Goal: Task Accomplishment & Management: Manage account settings

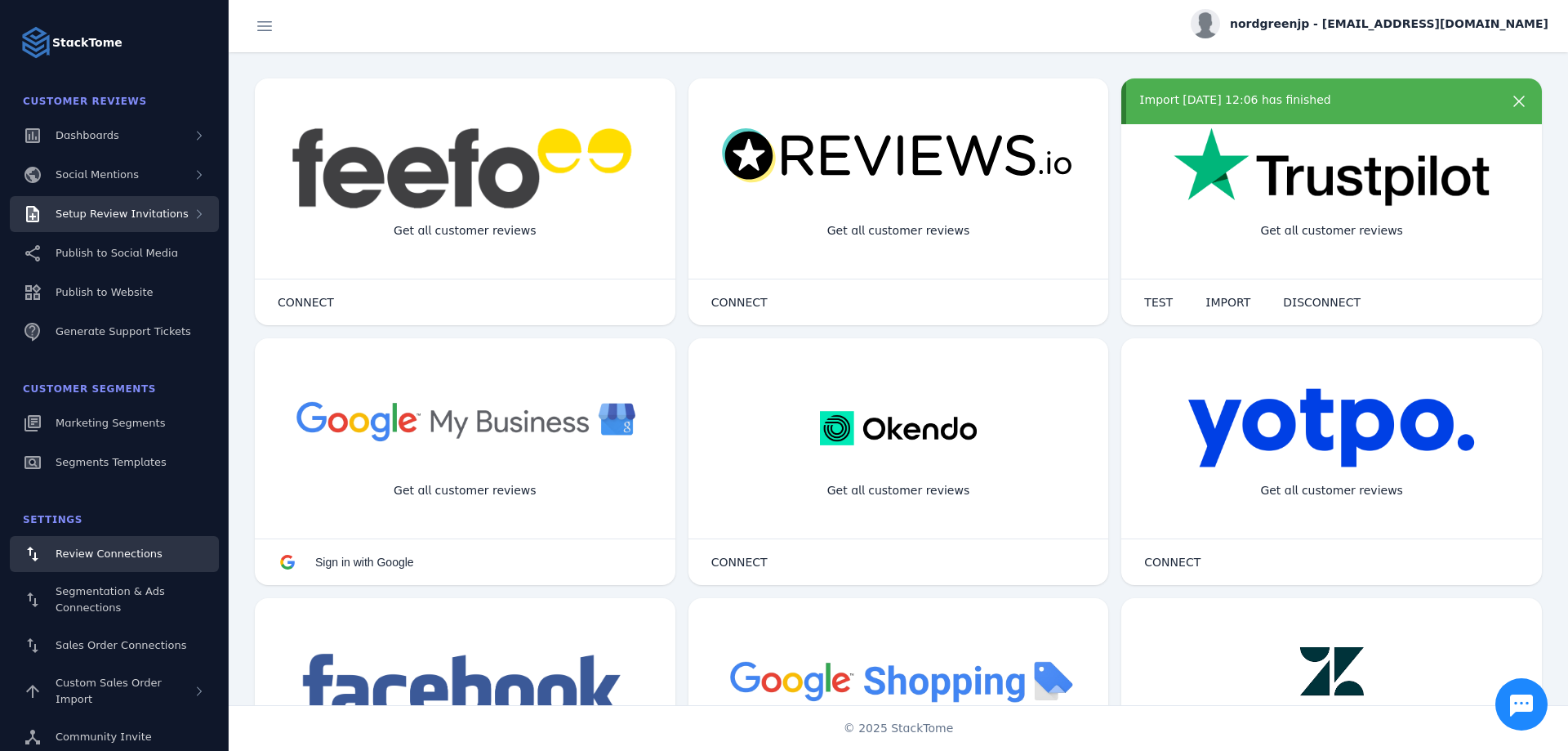
click at [184, 220] on div "Setup Review Invitations" at bounding box center [114, 213] width 209 height 36
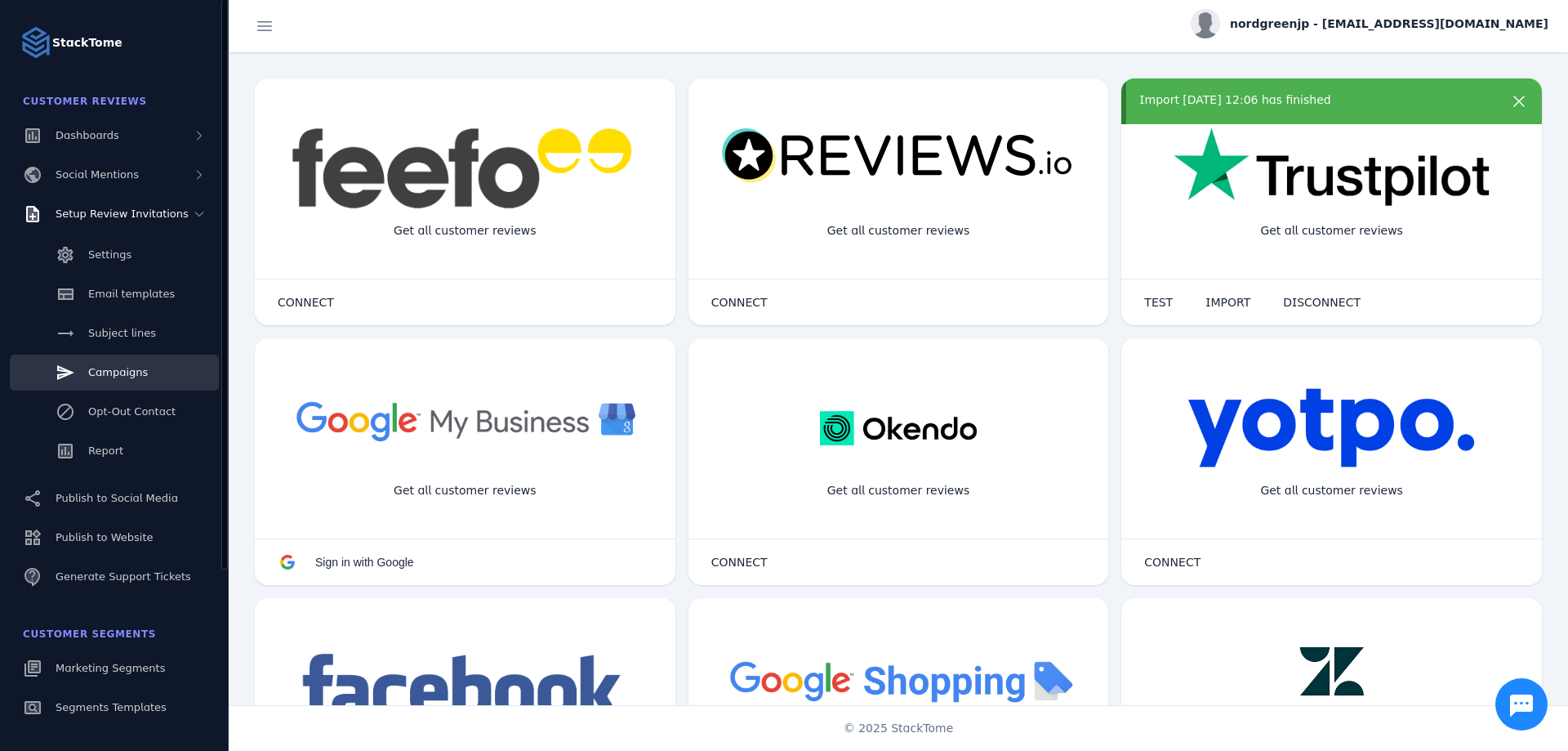
click at [168, 371] on link "Campaigns" at bounding box center [114, 372] width 209 height 36
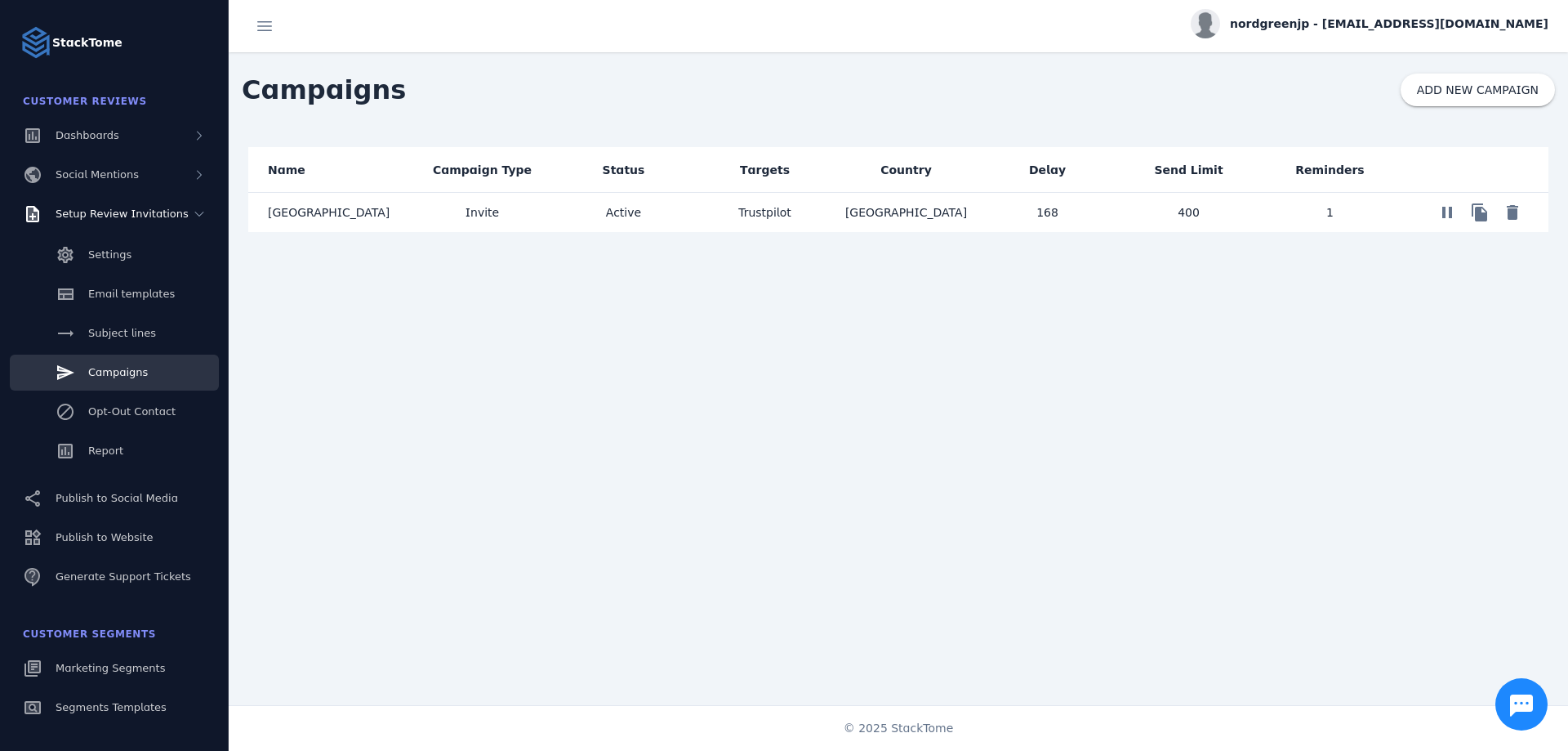
click at [511, 226] on mat-cell "Invite" at bounding box center [482, 212] width 142 height 40
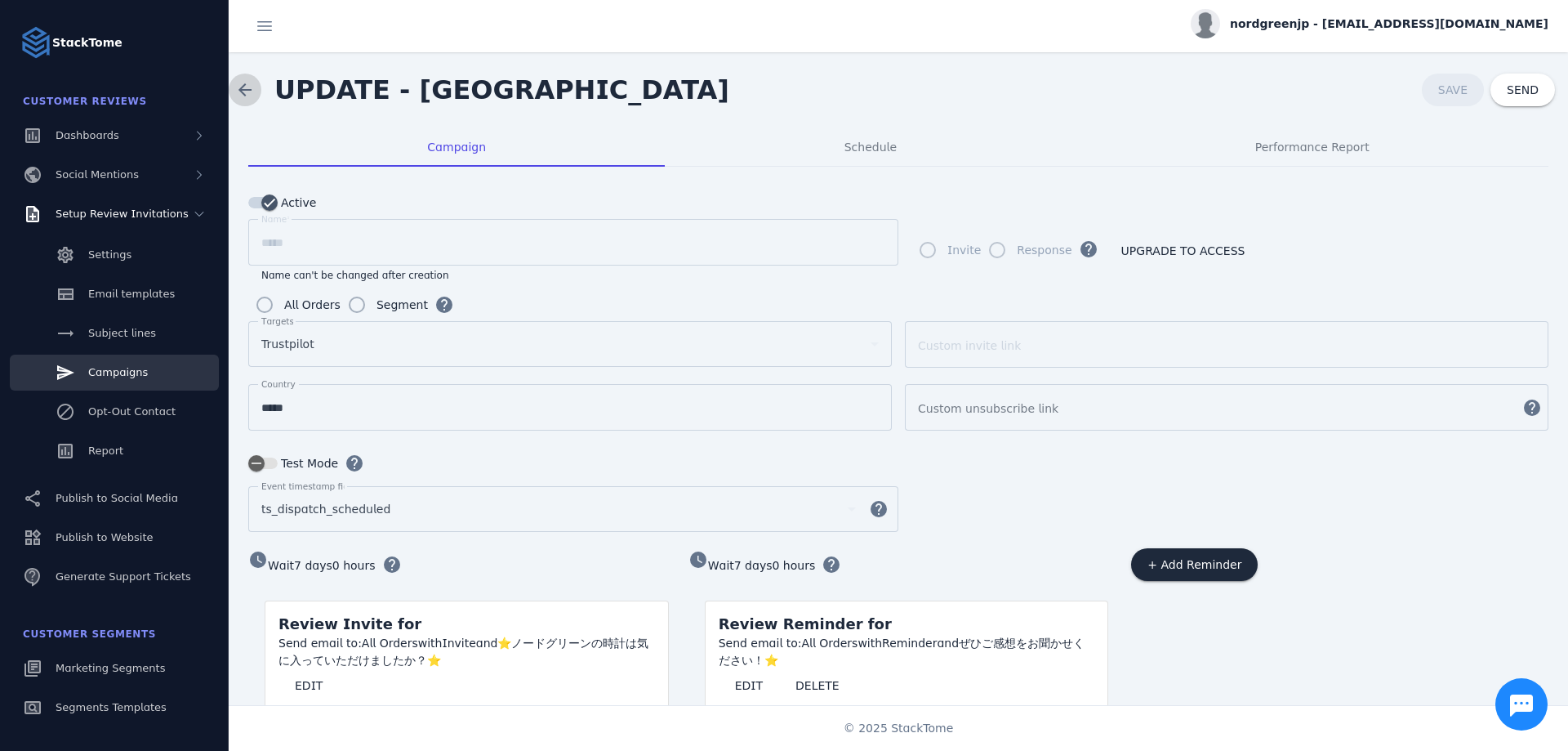
click at [252, 88] on span at bounding box center [245, 90] width 40 height 40
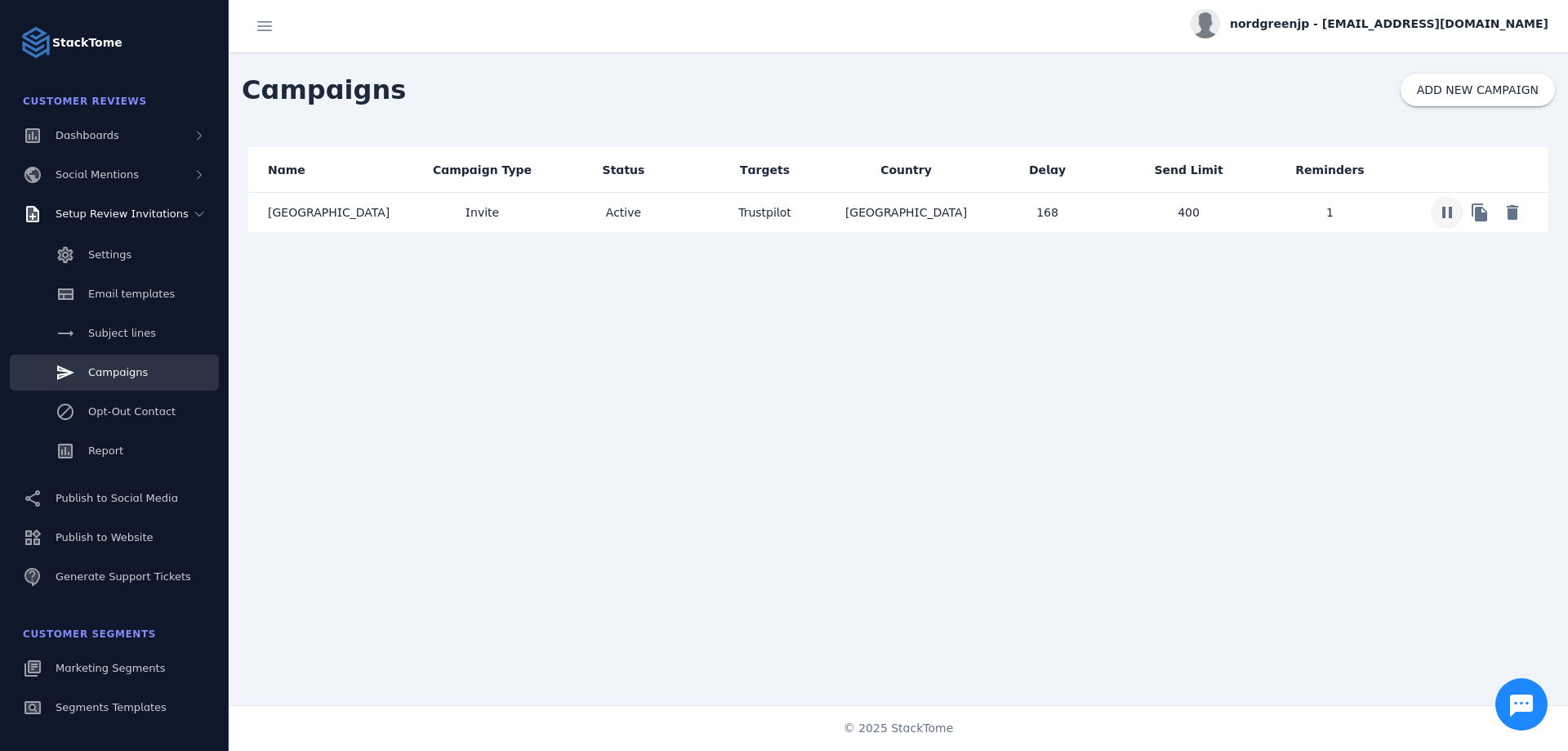
click at [1440, 212] on span at bounding box center [1447, 212] width 40 height 40
click at [144, 450] on link "Report" at bounding box center [114, 450] width 209 height 36
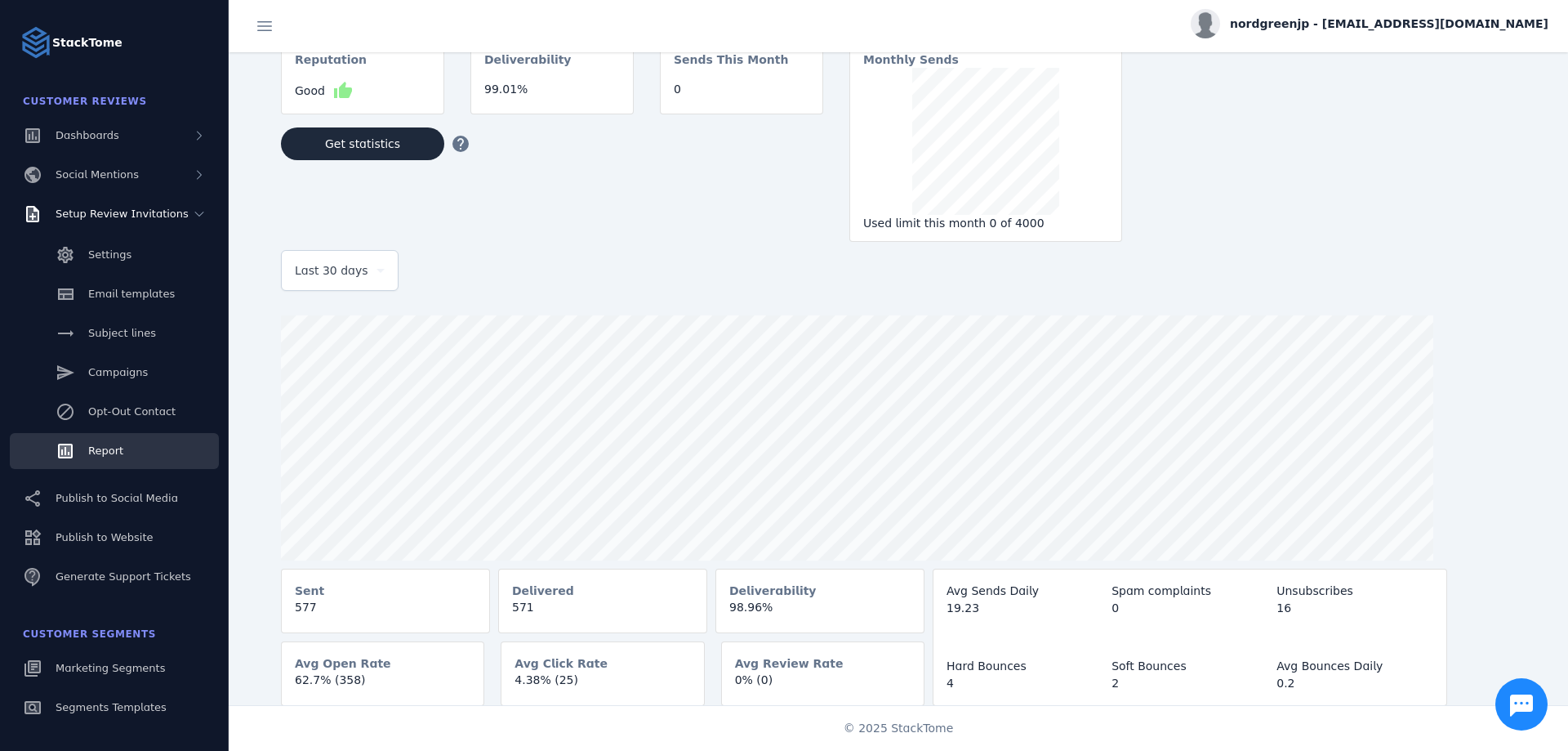
click at [1328, 30] on span "nordgreenjp - [EMAIL_ADDRESS][DOMAIN_NAME]" at bounding box center [1389, 24] width 318 height 17
click at [1458, 108] on mat-icon "assignment" at bounding box center [1453, 104] width 19 height 19
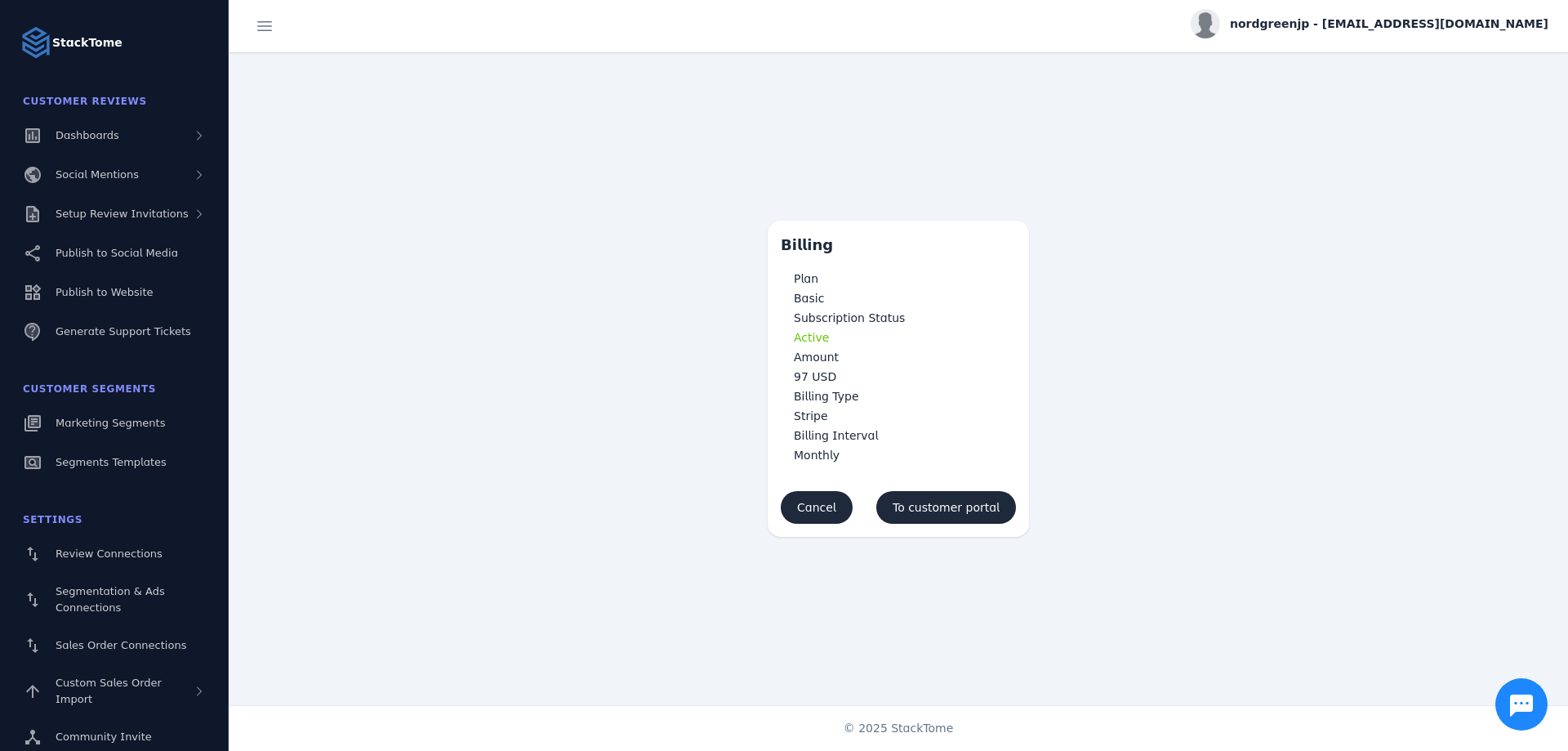
click at [1289, 25] on div "nordgreenjp - [EMAIL_ADDRESS][DOMAIN_NAME]" at bounding box center [1369, 23] width 358 height 29
click at [1489, 76] on button "account_circle My Profile" at bounding box center [1489, 65] width 118 height 40
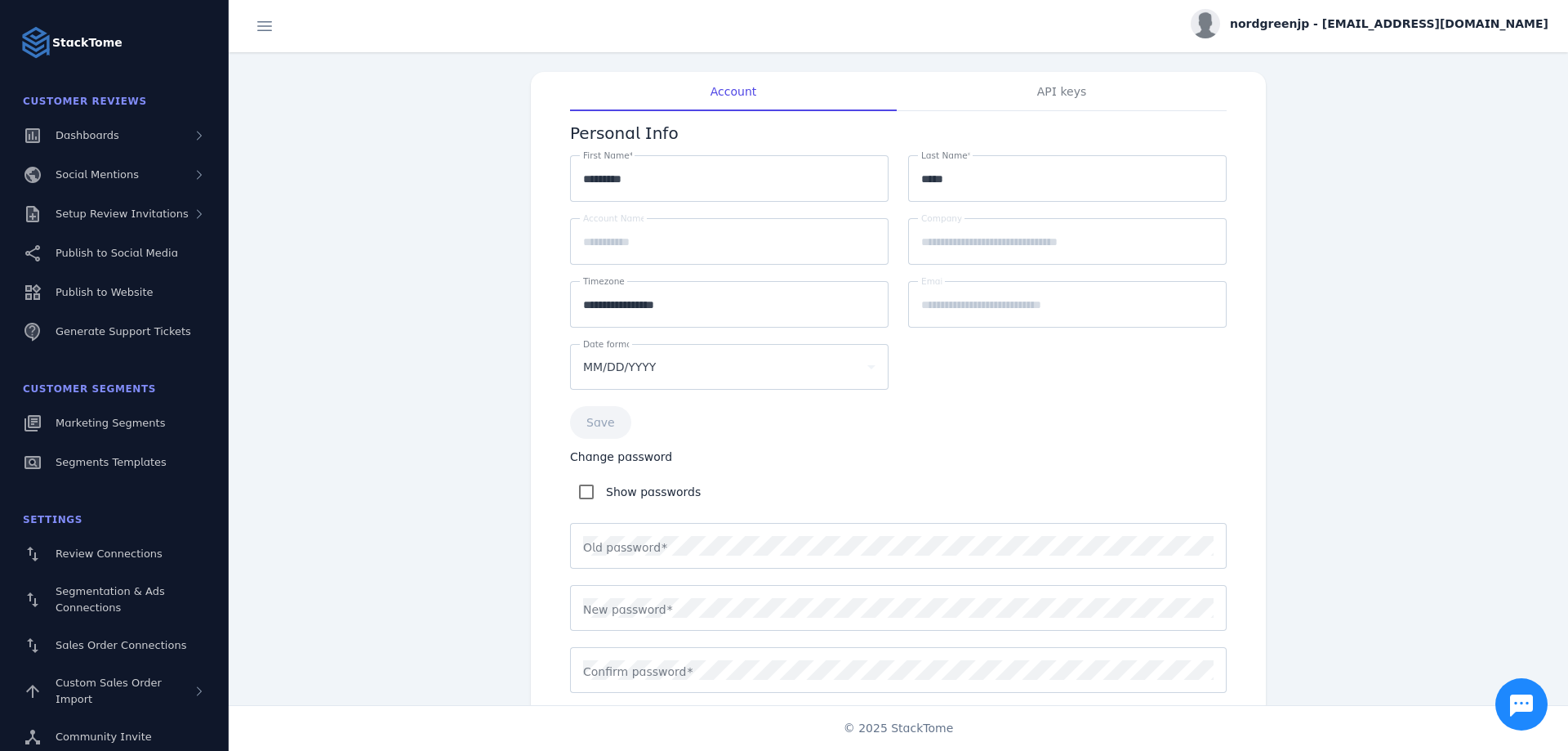
click at [661, 249] on mat-form-field "**********" at bounding box center [729, 249] width 318 height 63
click at [1062, 314] on mat-form-field "**********" at bounding box center [1067, 311] width 318 height 63
